Goal: Transaction & Acquisition: Purchase product/service

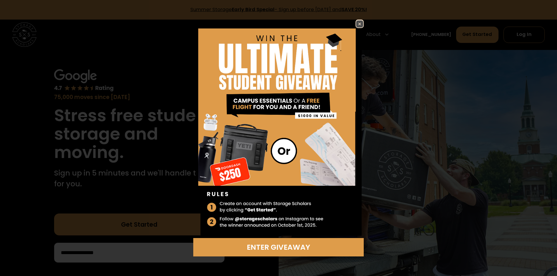
click at [362, 22] on img at bounding box center [359, 23] width 7 height 7
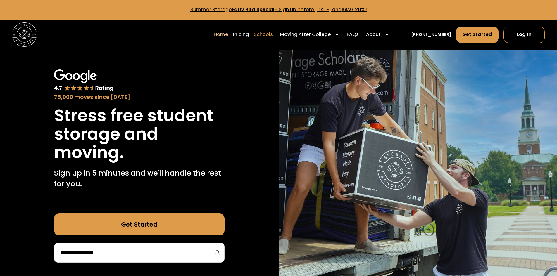
click at [269, 35] on link "Schools" at bounding box center [263, 34] width 19 height 17
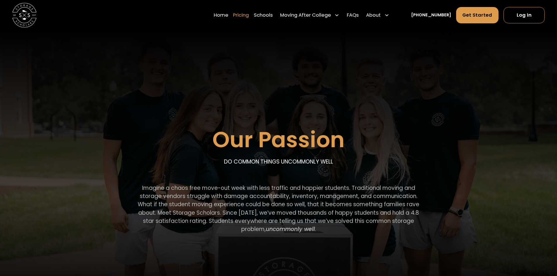
click at [248, 15] on link "Pricing" at bounding box center [241, 15] width 16 height 17
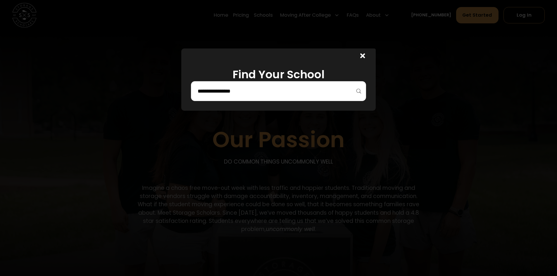
click at [314, 88] on input "search" at bounding box center [278, 91] width 163 height 10
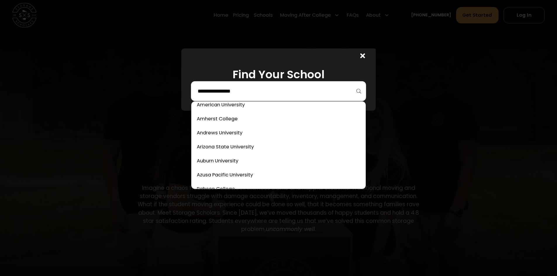
scroll to position [58, 0]
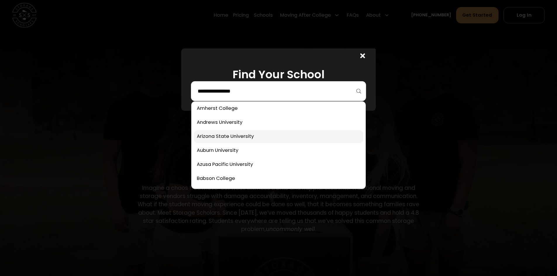
click at [222, 138] on link at bounding box center [278, 136] width 169 height 13
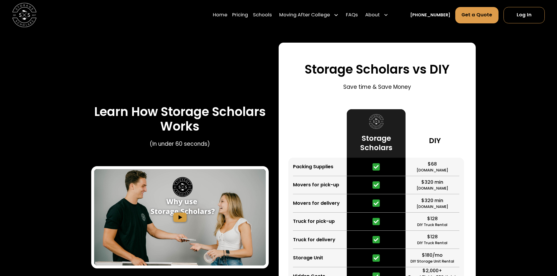
scroll to position [902, 0]
click at [183, 169] on img "open lightbox" at bounding box center [180, 217] width 172 height 97
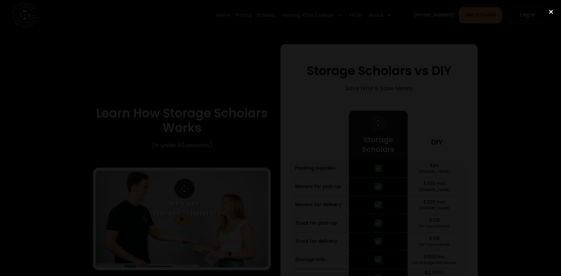
click at [551, 12] on div "close lightbox" at bounding box center [551, 12] width 20 height 13
